Goal: Task Accomplishment & Management: Manage account settings

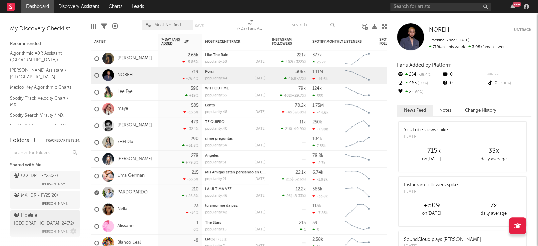
click at [42, 217] on div "Pipeline Mexico '24 ( 72 )" at bounding box center [44, 220] width 61 height 16
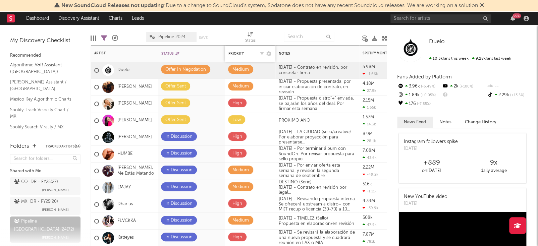
click at [247, 51] on div "Priority Edit settings for Priority" at bounding box center [250, 54] width 44 height 14
click at [241, 52] on div "Priority" at bounding box center [241, 54] width 27 height 4
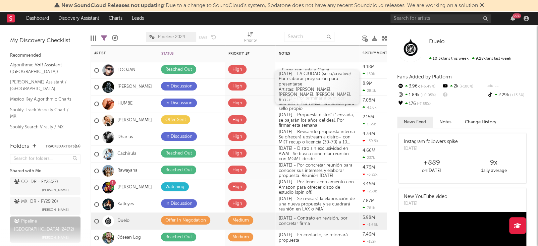
click at [296, 83] on div "Por elaborar proyección para presentarse Artistas: [PERSON_NAME], [PERSON_NAME]…" at bounding box center [317, 89] width 77 height 26
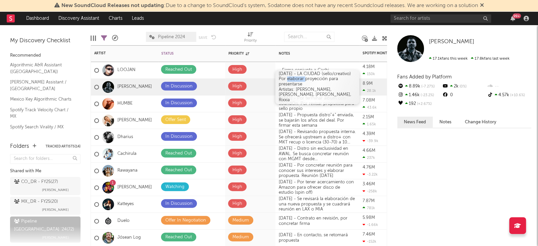
click at [296, 83] on div "Por elaborar proyección para presentarse Artistas: [PERSON_NAME], [PERSON_NAME]…" at bounding box center [317, 89] width 77 height 26
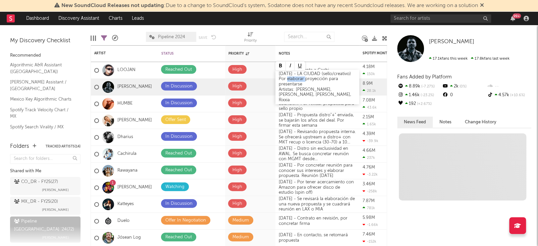
click at [283, 86] on div "Por elaborar proyección para presentarse Artistas: [PERSON_NAME], [PERSON_NAME]…" at bounding box center [317, 89] width 77 height 26
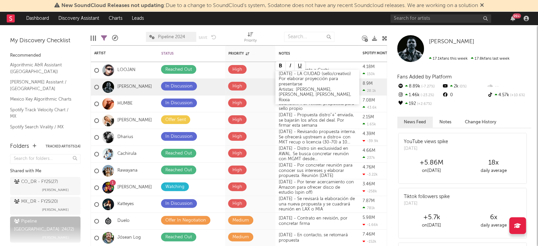
click at [305, 87] on div "Por elaborar proyección para presentarse Artistas: [PERSON_NAME], [PERSON_NAME]…" at bounding box center [317, 89] width 77 height 26
drag, startPoint x: 286, startPoint y: 82, endPoint x: 317, endPoint y: 86, distance: 31.8
click at [317, 86] on div "Por elaborar proyección para presentarse Artistas: [PERSON_NAME], [PERSON_NAME]…" at bounding box center [317, 89] width 77 height 26
click at [284, 79] on div "[DATE] - LA CIUDAD (sello/creativo) Por concretar junta la próxima semana Artis…" at bounding box center [317, 87] width 84 height 35
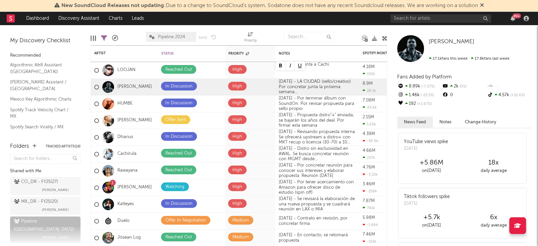
click at [345, 36] on div at bounding box center [348, 36] width 18 height 17
click at [340, 31] on div at bounding box center [348, 36] width 18 height 17
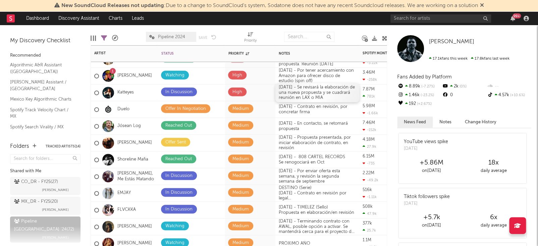
click at [304, 93] on div "[DATE] - Se revisará la elaboración de una nueva propuesta y se cuadrará reunió…" at bounding box center [317, 92] width 84 height 19
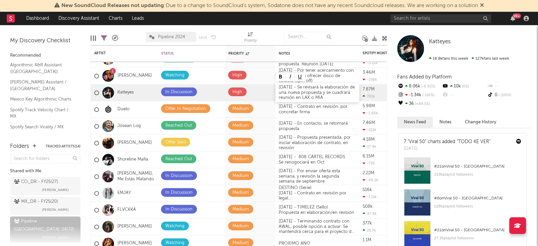
click at [290, 86] on div "[DATE] - Se revisará la elaboración de una nueva propuesta y se cuadrará reunió…" at bounding box center [317, 92] width 84 height 19
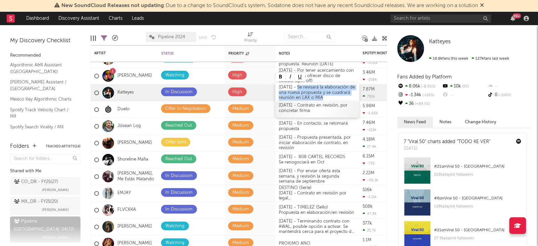
drag, startPoint x: 297, startPoint y: 86, endPoint x: 327, endPoint y: 103, distance: 33.9
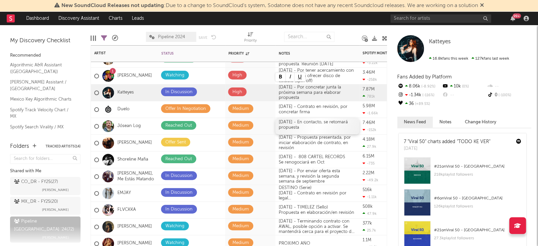
click at [322, 131] on div "[DATE] - En contacto, se retomará propuesta" at bounding box center [317, 126] width 84 height 16
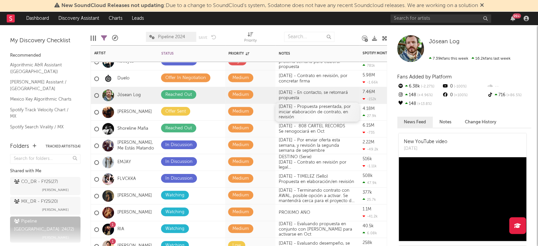
click at [322, 119] on div "[DATE] - Propuesta presentada, por iniciar elaboración de contrato, en revisión" at bounding box center [317, 112] width 84 height 19
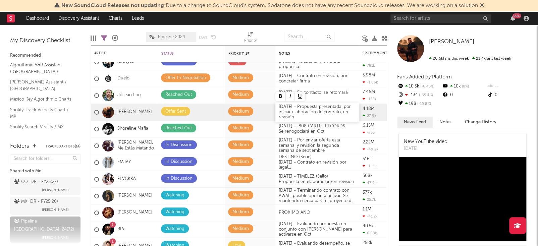
click at [289, 107] on div "[DATE] - Propuesta presentada, por iniciar elaboración de contrato, en revisión" at bounding box center [317, 112] width 84 height 19
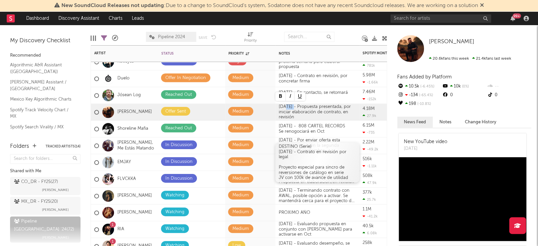
click at [315, 175] on div "JV con 100k de avance de utilidad" at bounding box center [317, 177] width 77 height 5
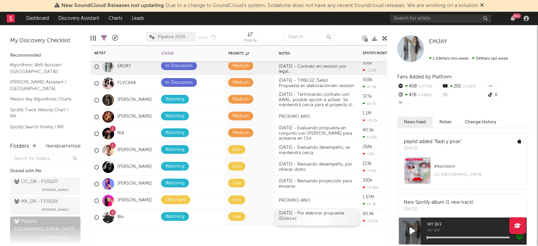
click at [306, 213] on div "[DATE] - Por elaborar propuesta (Distro+)" at bounding box center [317, 217] width 84 height 16
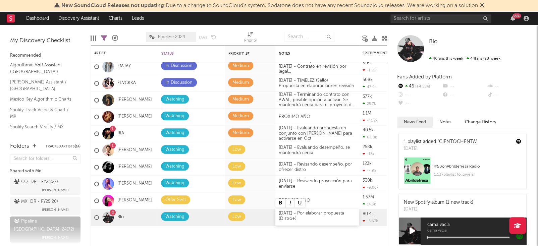
click at [288, 213] on div "[DATE] - Por elaborar propuesta (Distro+)" at bounding box center [317, 217] width 84 height 16
click at [307, 220] on div "[DATE] - Por elaborar propuesta (Distro+)" at bounding box center [317, 217] width 84 height 16
click at [289, 213] on div "[DATE] - Por elaborar propuesta (Distro+)" at bounding box center [317, 217] width 84 height 16
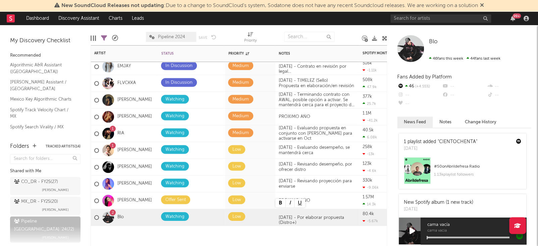
click at [227, 232] on div at bounding box center [250, 236] width 50 height 20
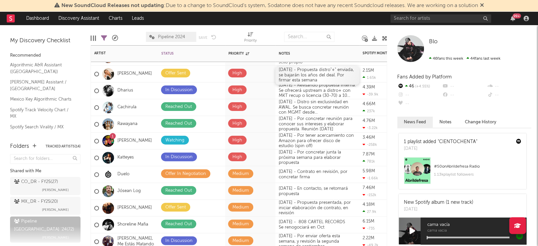
click at [321, 69] on div "[DATE] - Propuesta distro"+" enviada, se bajarán los años del deal. Por firmar …" at bounding box center [317, 75] width 84 height 19
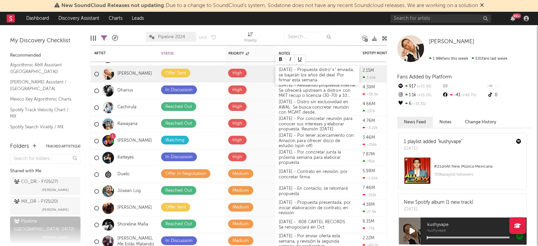
click at [308, 79] on div "[DATE] - Propuesta distro"+" enviada, se bajarán los años del deal. Por firmar …" at bounding box center [317, 75] width 84 height 19
click at [349, 36] on div at bounding box center [348, 36] width 18 height 17
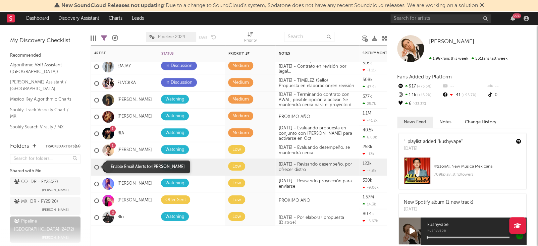
click at [97, 166] on div at bounding box center [96, 167] width 5 height 5
click at [94, 166] on input "checkbox" at bounding box center [94, 167] width 0 height 6
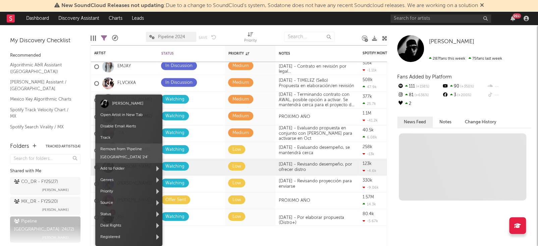
click at [139, 150] on span "Remove from ' Pipeline [GEOGRAPHIC_DATA] '24 '" at bounding box center [128, 152] width 67 height 19
